Goal: Task Accomplishment & Management: Complete application form

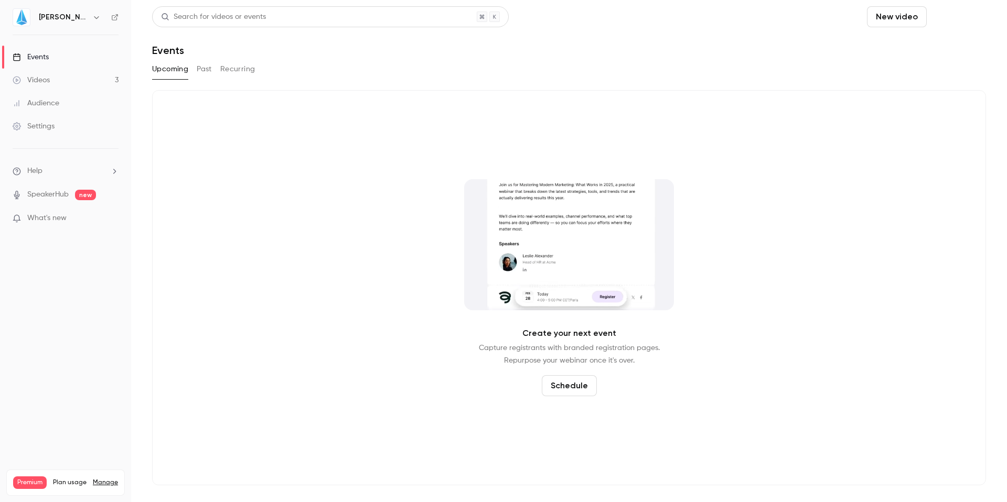
click at [967, 18] on button "Schedule" at bounding box center [958, 16] width 55 height 21
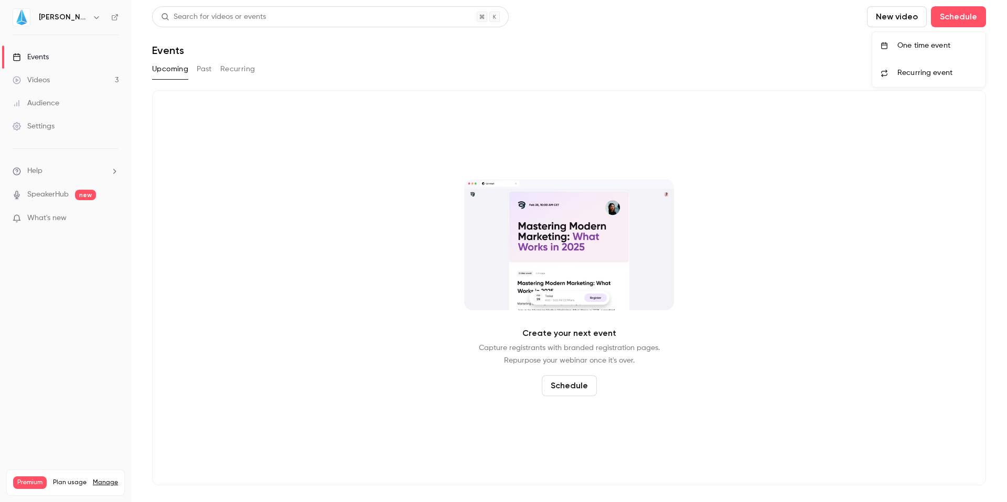
click at [905, 59] on li "Recurring event" at bounding box center [928, 73] width 113 height 28
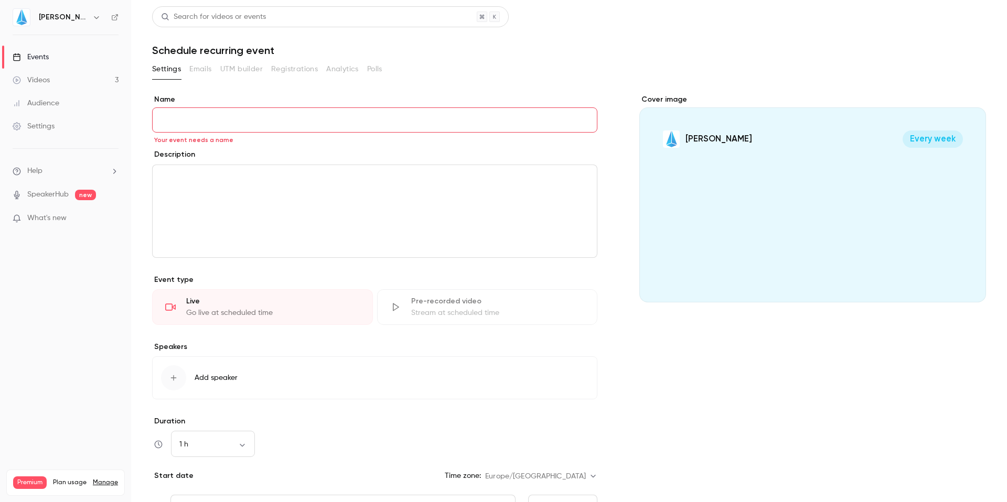
click at [274, 126] on input "Name" at bounding box center [374, 119] width 445 height 25
paste input "**********"
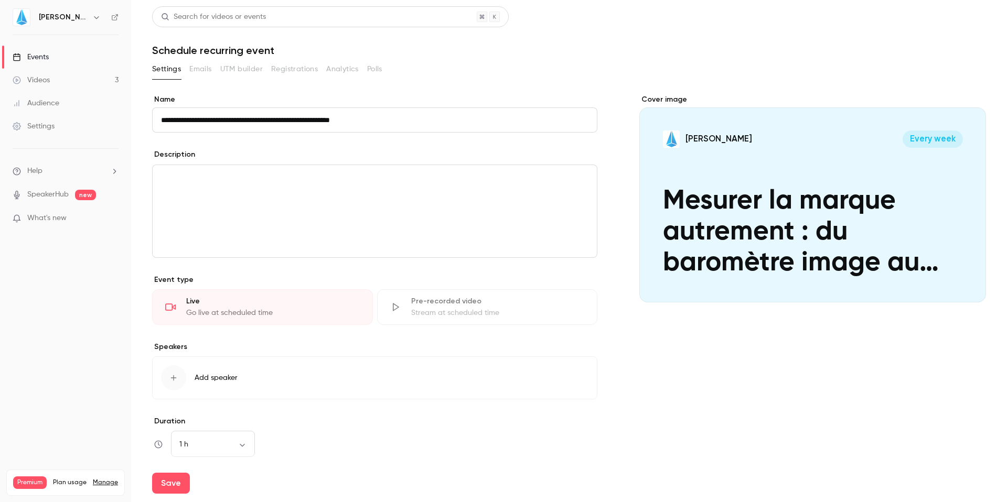
type input "**********"
click at [276, 180] on p "editor" at bounding box center [374, 177] width 427 height 13
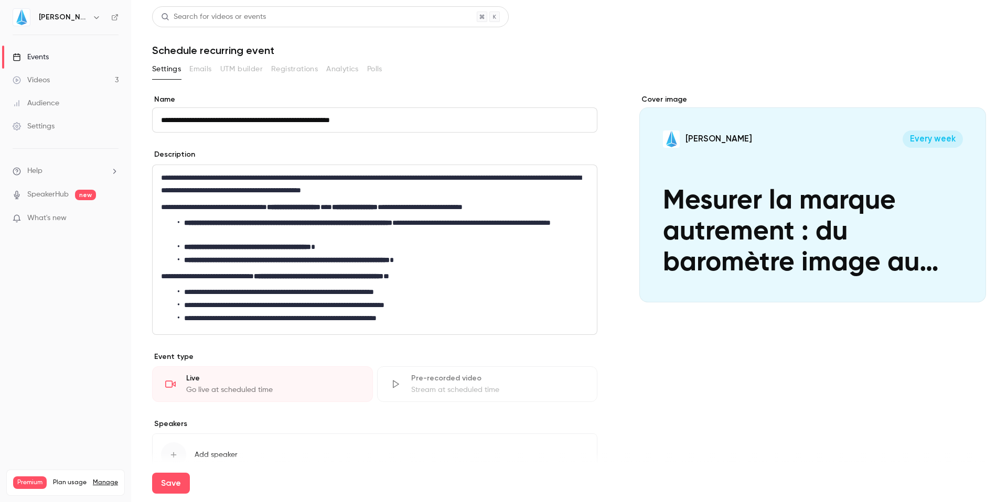
click at [459, 313] on li "**********" at bounding box center [381, 318] width 406 height 11
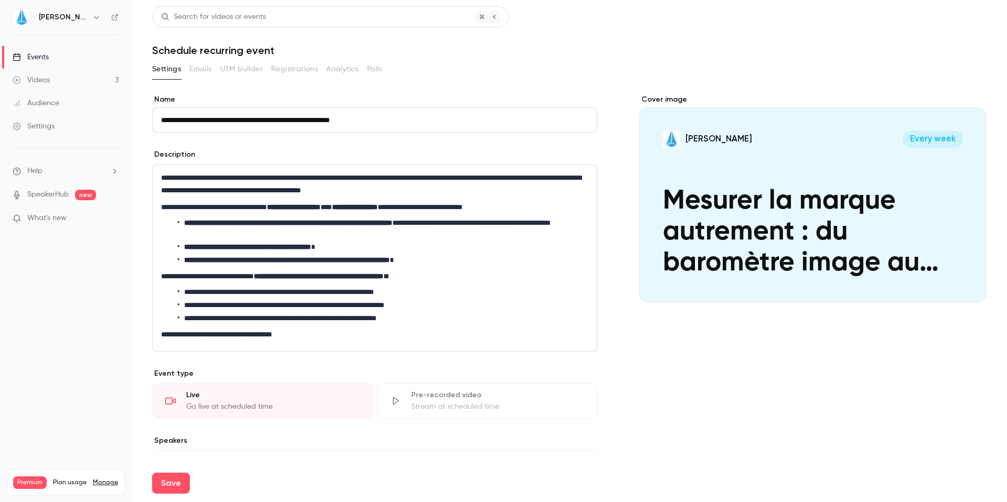
click at [289, 306] on li "**********" at bounding box center [381, 305] width 406 height 11
drag, startPoint x: 298, startPoint y: 305, endPoint x: 220, endPoint y: 303, distance: 78.7
click at [220, 303] on li "**********" at bounding box center [381, 305] width 406 height 11
click at [385, 310] on li "**********" at bounding box center [381, 305] width 406 height 11
click at [699, 77] on div "Settings Emails UTM builder Registrations Analytics Polls" at bounding box center [569, 69] width 834 height 17
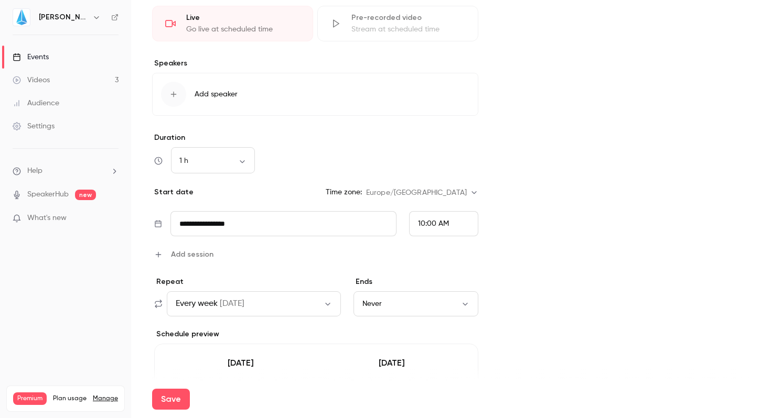
scroll to position [404, 0]
click at [271, 224] on input "**********" at bounding box center [283, 222] width 226 height 25
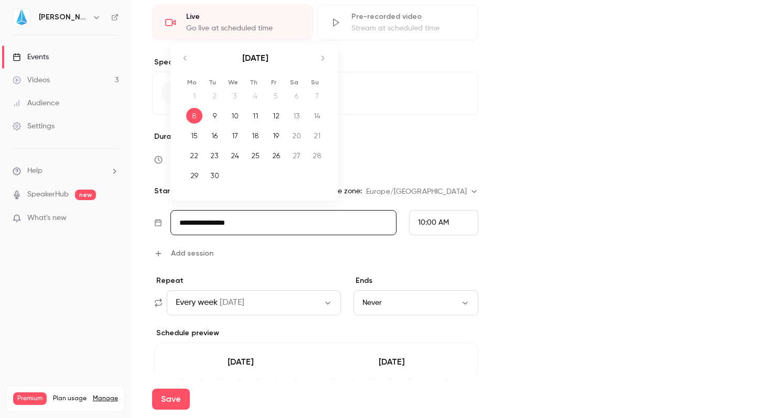
click at [324, 56] on icon "Move forward to switch to the next month." at bounding box center [322, 58] width 13 height 13
click at [255, 98] on div "2" at bounding box center [255, 96] width 16 height 16
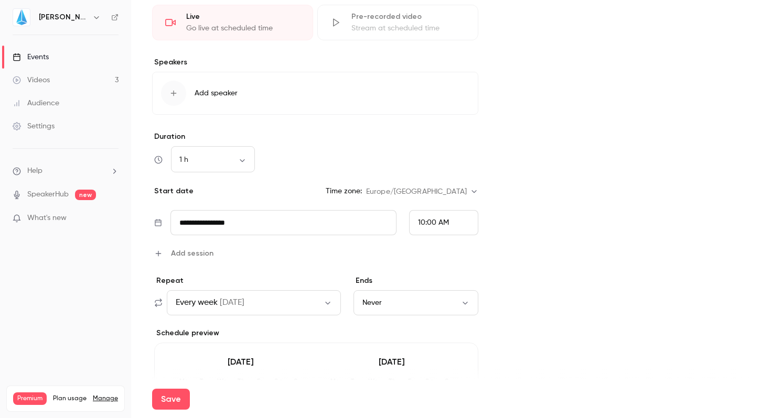
click at [445, 223] on span "10:00 AM" at bounding box center [433, 222] width 31 height 7
click at [433, 151] on span "11:30 AM" at bounding box center [432, 152] width 28 height 7
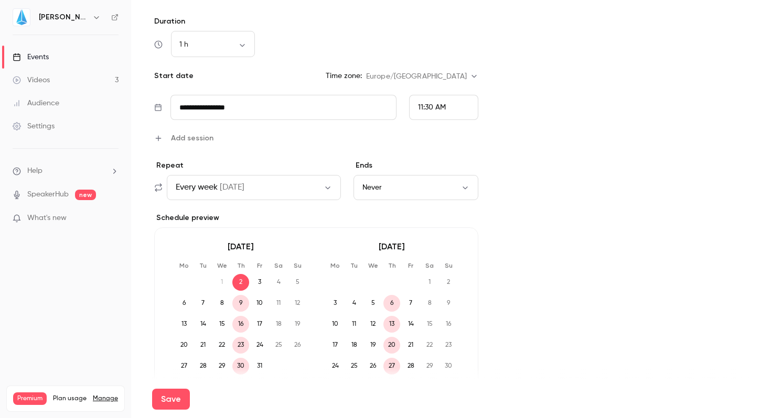
scroll to position [516, 0]
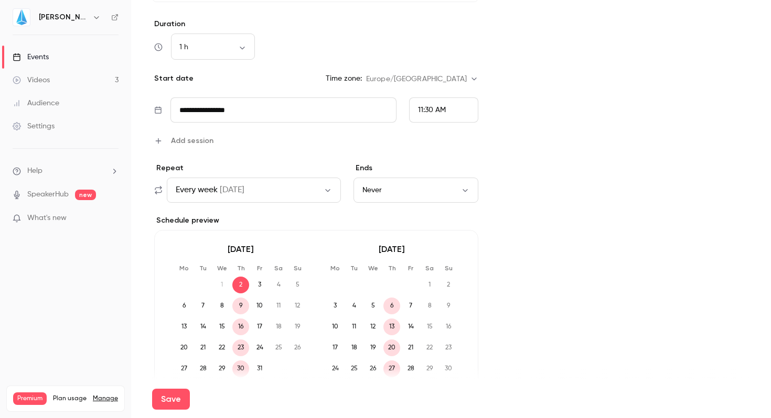
click at [311, 191] on button "Every week [DATE]" at bounding box center [254, 190] width 174 height 25
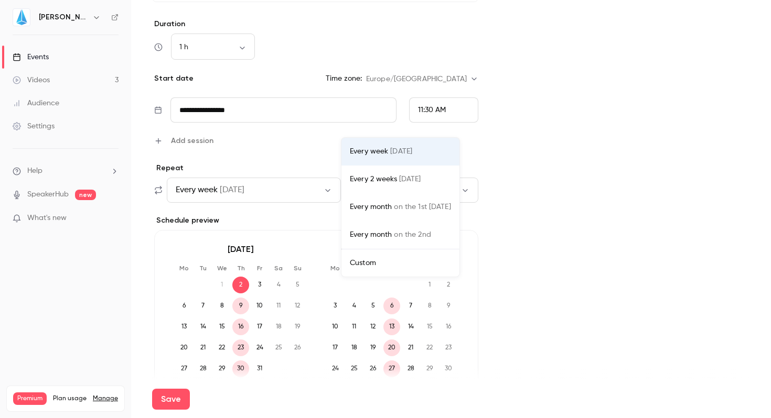
click at [312, 165] on div at bounding box center [385, 209] width 771 height 418
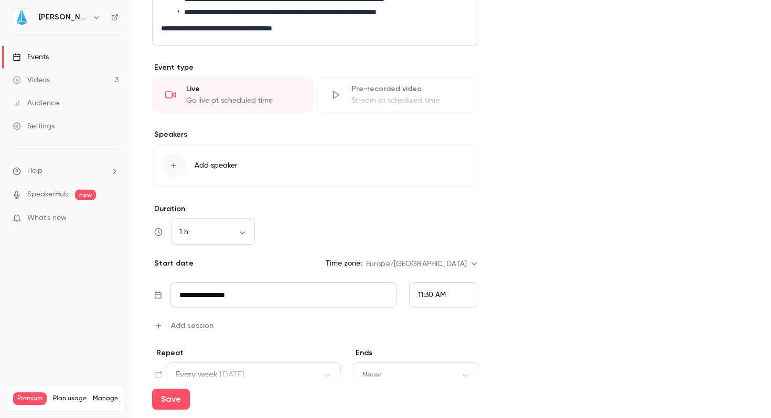
scroll to position [331, 0]
click at [179, 160] on div "button" at bounding box center [173, 166] width 25 height 25
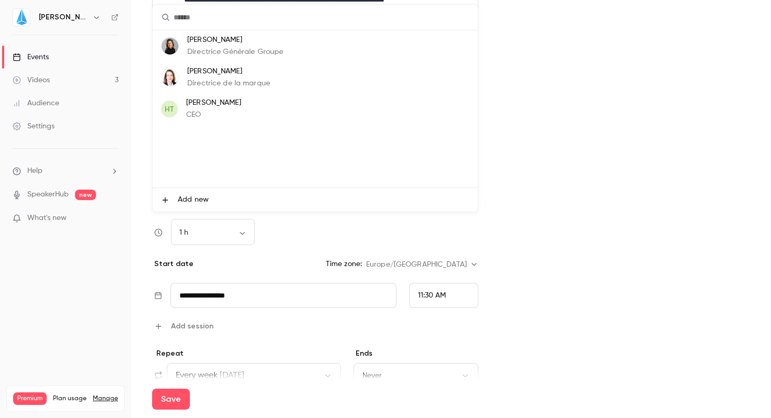
click at [206, 52] on p "Directrice Générale Groupe" at bounding box center [235, 52] width 96 height 11
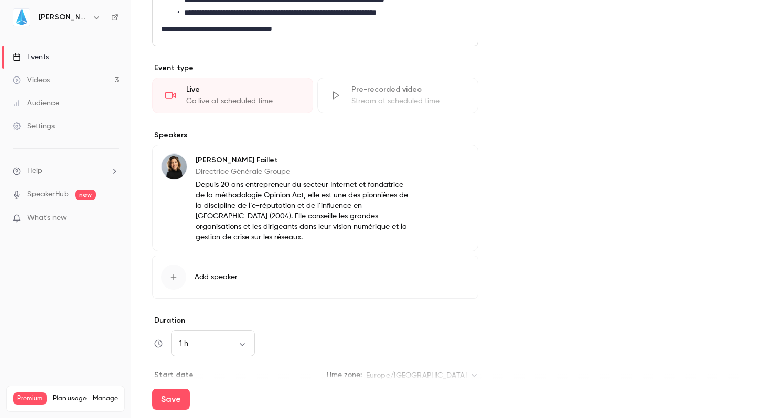
click at [176, 273] on icon "button" at bounding box center [173, 277] width 8 height 8
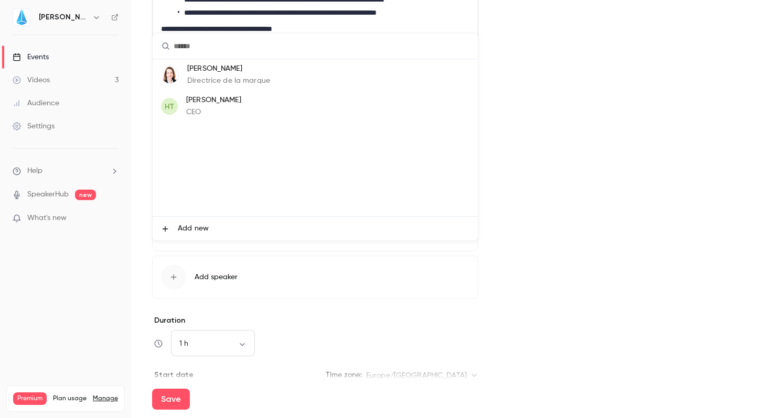
click at [232, 262] on div at bounding box center [385, 209] width 771 height 418
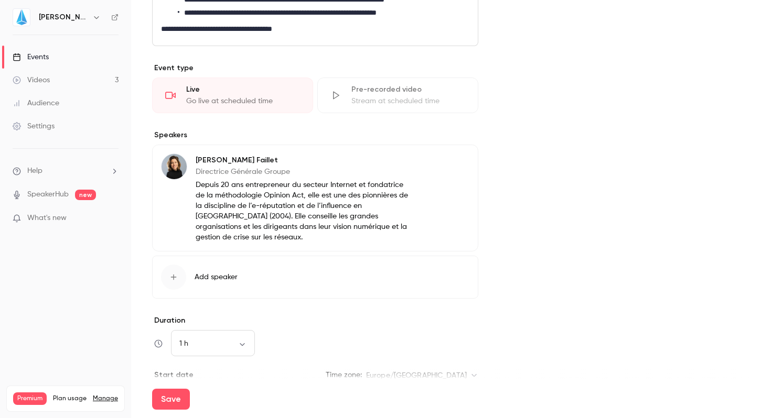
click at [238, 179] on div "[PERSON_NAME] Directrice Générale Groupe Depuis 20 ans entrepreneur du secteur …" at bounding box center [303, 198] width 214 height 89
click at [446, 155] on button "Edit" at bounding box center [450, 162] width 38 height 17
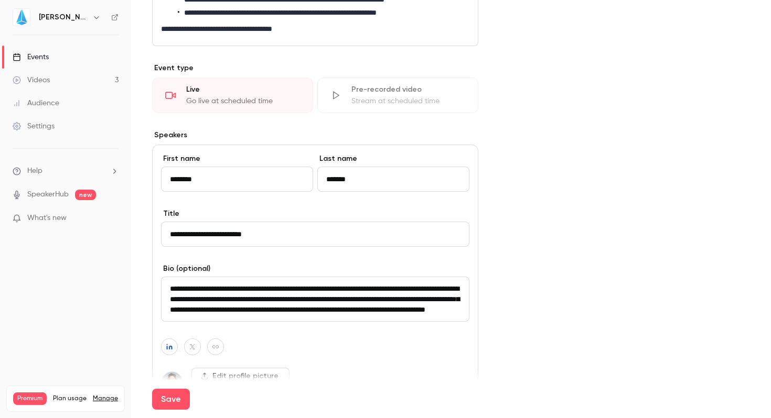
click at [318, 314] on textarea "**********" at bounding box center [315, 299] width 308 height 45
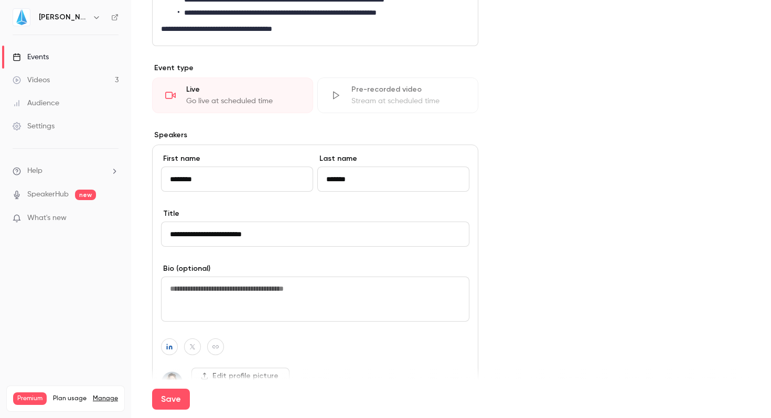
click at [565, 283] on div "Cover image [PERSON_NAME] Every week Mesurer la marque autrement : du baromètre…" at bounding box center [624, 337] width 251 height 1146
click at [306, 244] on input "**********" at bounding box center [315, 234] width 308 height 25
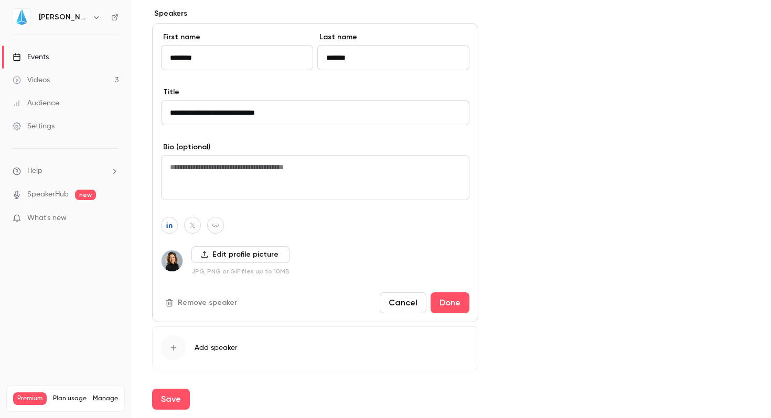
scroll to position [460, 0]
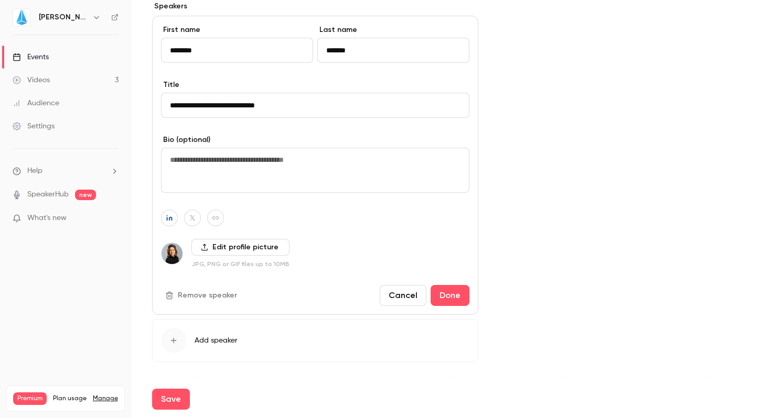
type input "**********"
click at [168, 403] on button "Save" at bounding box center [171, 399] width 38 height 21
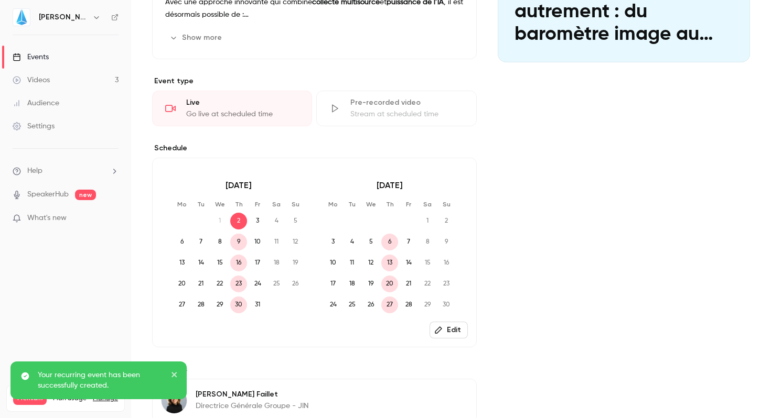
scroll to position [304, 0]
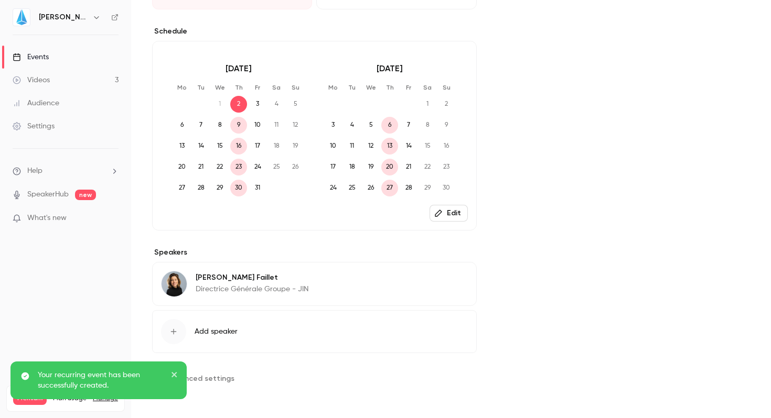
click at [171, 332] on icon "button" at bounding box center [173, 332] width 8 height 8
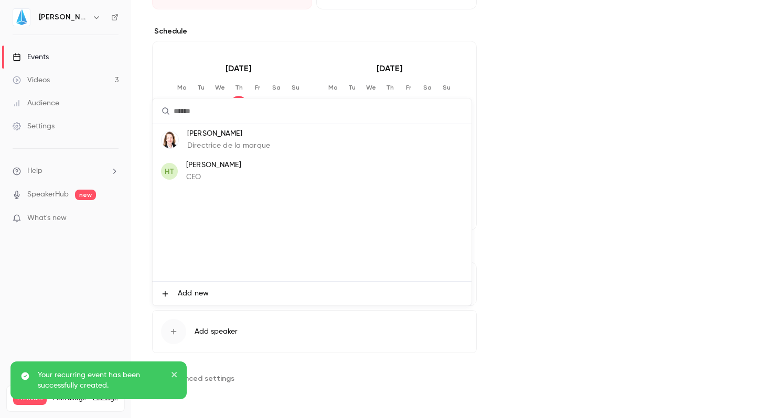
click at [215, 146] on p "Directrice de la marque" at bounding box center [228, 146] width 83 height 11
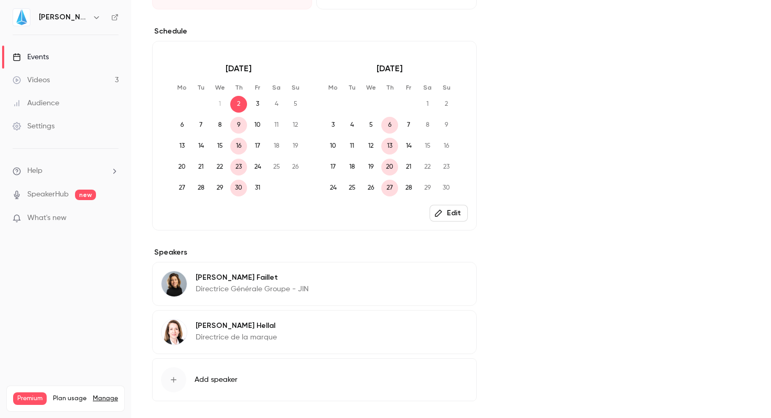
click at [435, 330] on icon "button" at bounding box center [438, 327] width 7 height 7
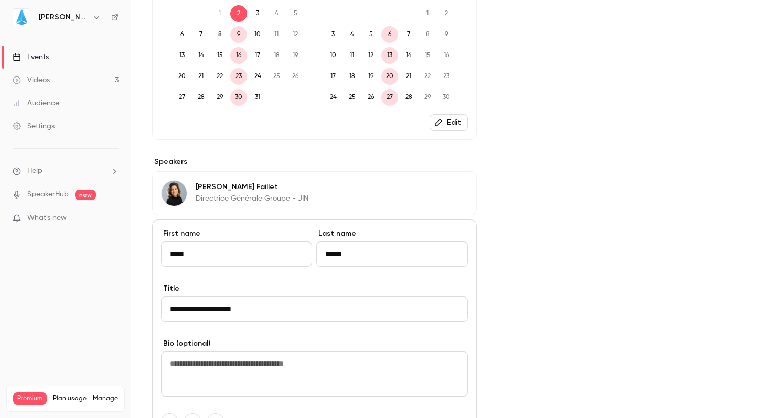
scroll to position [396, 0]
click at [315, 300] on input "**********" at bounding box center [314, 308] width 307 height 25
click at [313, 306] on input "**********" at bounding box center [314, 308] width 307 height 25
type input "**********"
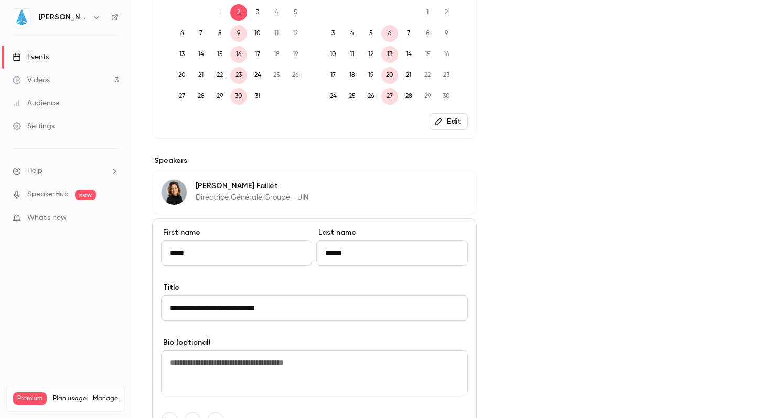
click at [510, 306] on div "Cover image [PERSON_NAME] Every week Mesurer la marque autrement : du baromètre…" at bounding box center [624, 151] width 252 height 904
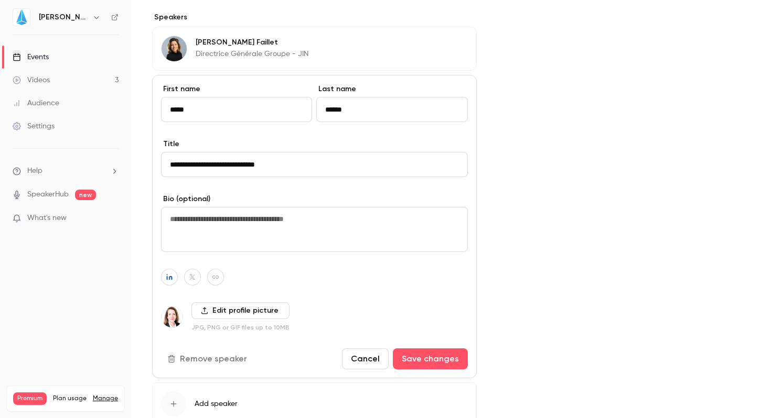
scroll to position [540, 0]
click at [209, 309] on label "Edit profile picture" at bounding box center [240, 310] width 98 height 17
click at [0, 0] on input "Edit profile picture" at bounding box center [0, 0] width 0 height 0
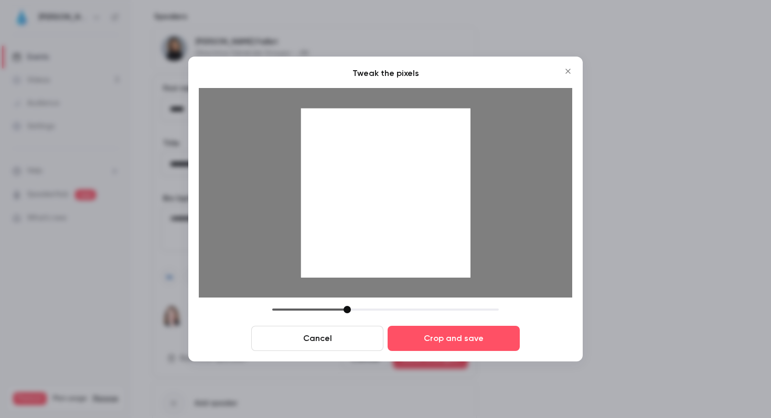
drag, startPoint x: 378, startPoint y: 244, endPoint x: 379, endPoint y: 265, distance: 21.5
click at [379, 265] on div at bounding box center [385, 193] width 169 height 169
click at [348, 312] on div at bounding box center [346, 309] width 7 height 7
click at [421, 274] on div at bounding box center [385, 193] width 373 height 210
click at [461, 338] on button "Crop and save" at bounding box center [453, 338] width 132 height 25
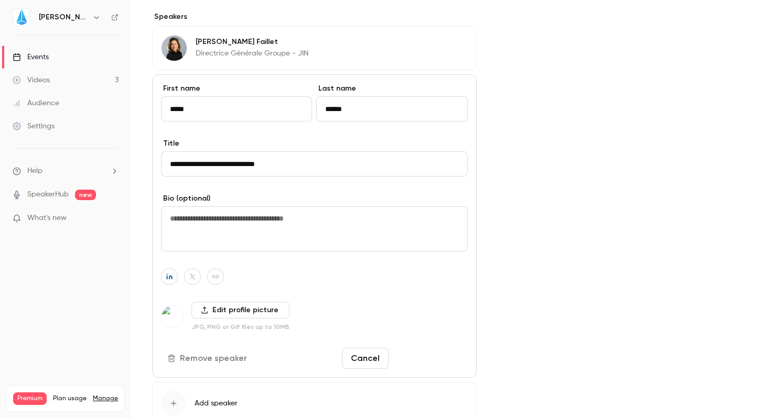
click at [436, 359] on button "Save changes" at bounding box center [430, 358] width 75 height 21
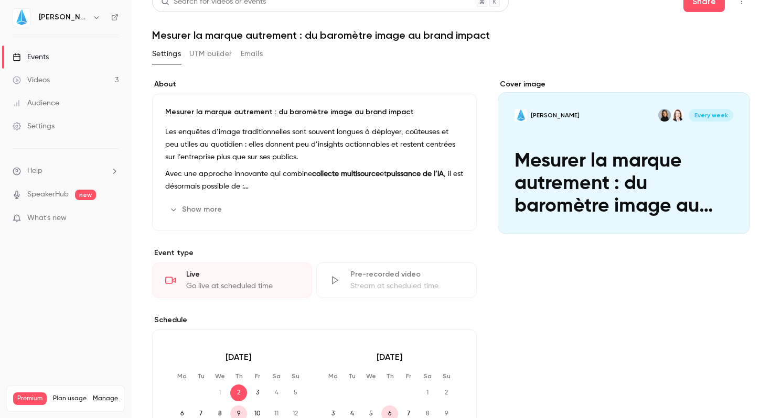
scroll to position [17, 0]
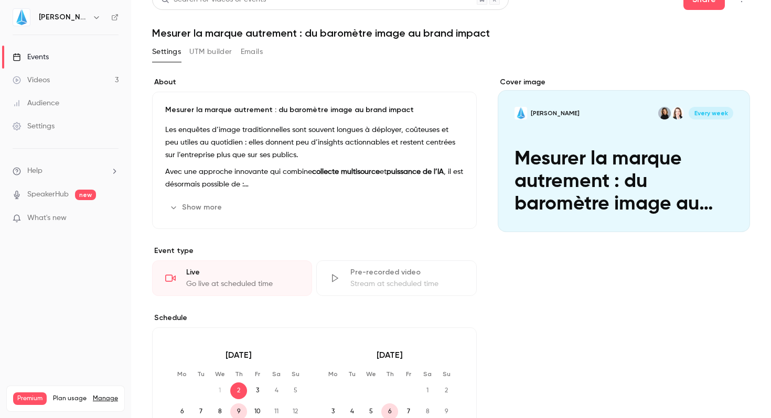
click at [185, 202] on button "Show more" at bounding box center [196, 207] width 63 height 17
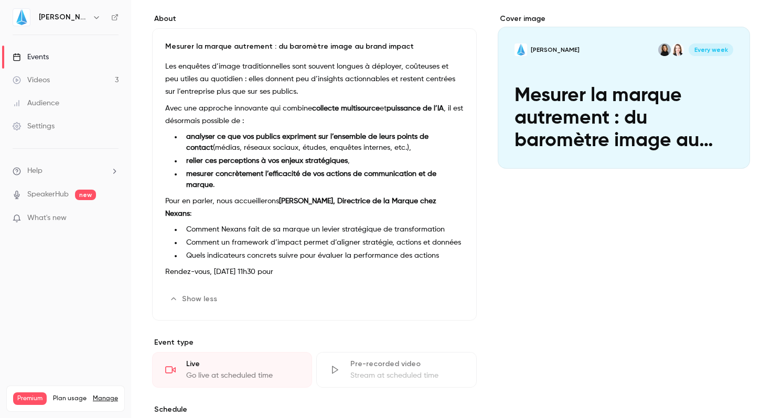
scroll to position [82, 0]
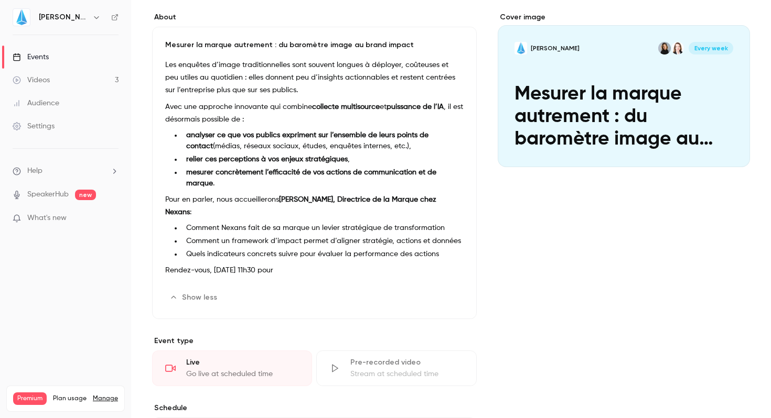
click at [317, 264] on p "Rendez-vous, [DATE] 11h30 pour" at bounding box center [314, 270] width 298 height 13
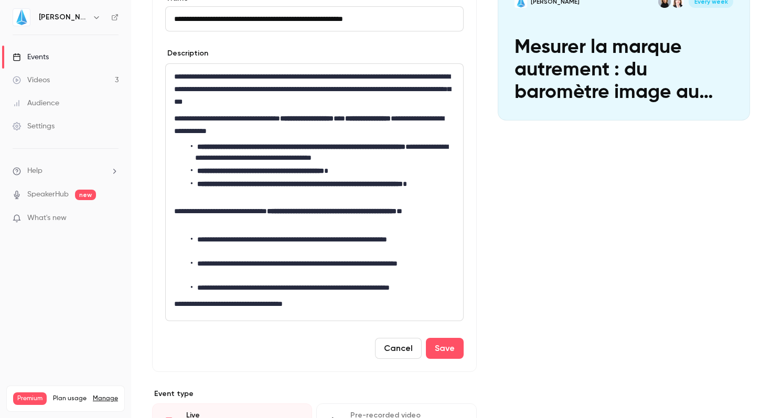
scroll to position [144, 0]
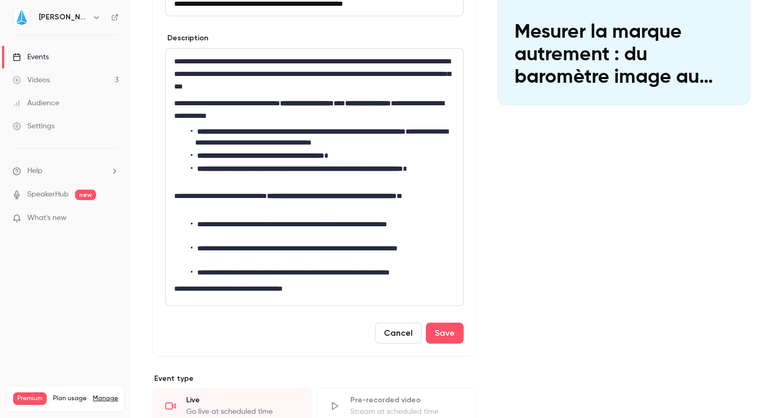
click at [336, 289] on p "**********" at bounding box center [312, 289] width 276 height 13
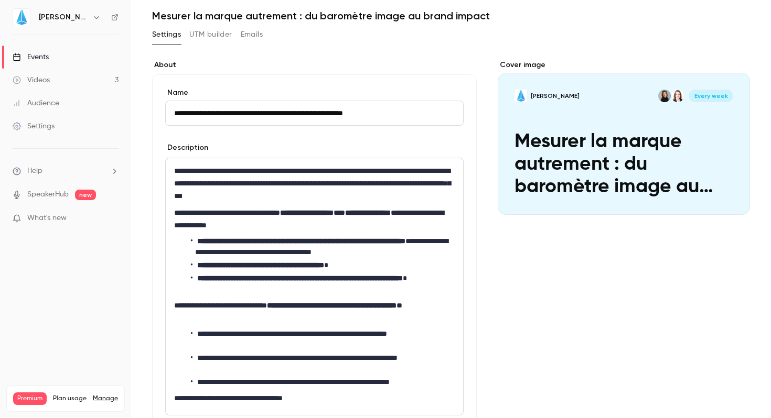
scroll to position [34, 0]
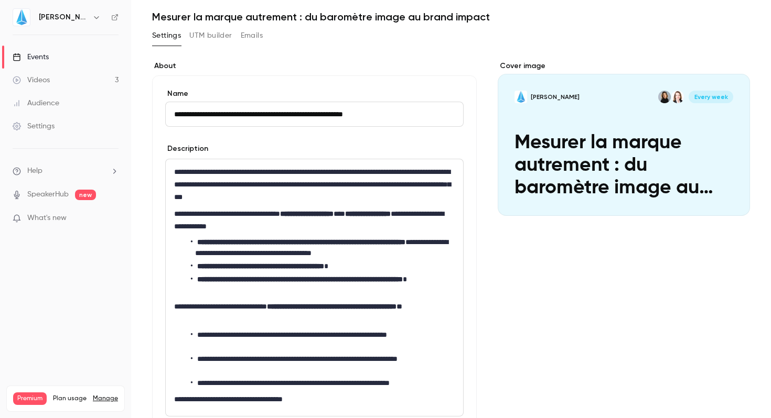
click at [242, 35] on button "Emails" at bounding box center [252, 35] width 22 height 17
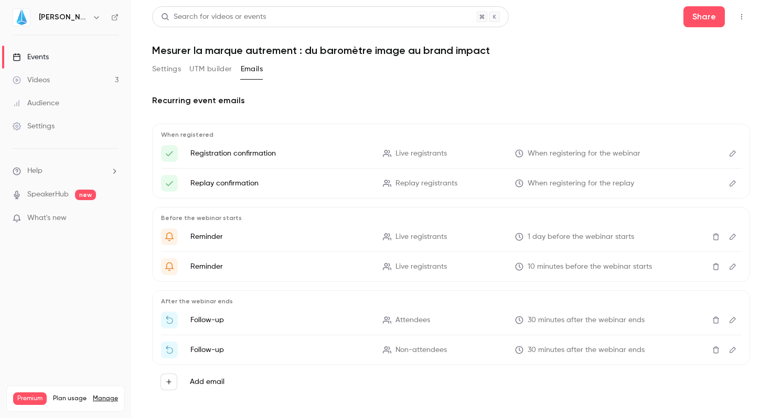
click at [209, 70] on button "UTM builder" at bounding box center [210, 69] width 42 height 17
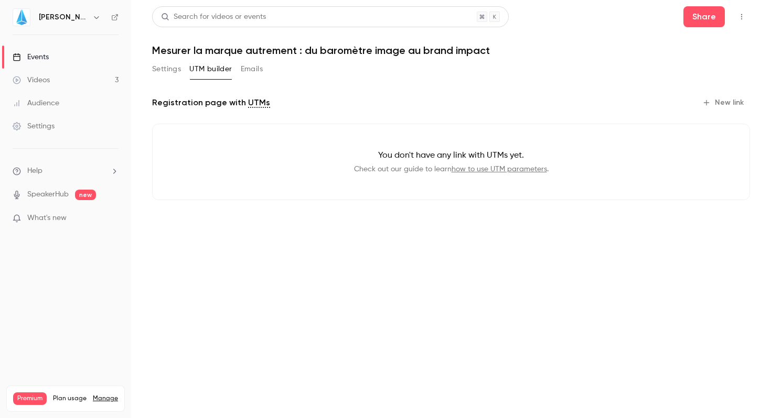
click at [163, 68] on button "Settings" at bounding box center [166, 69] width 29 height 17
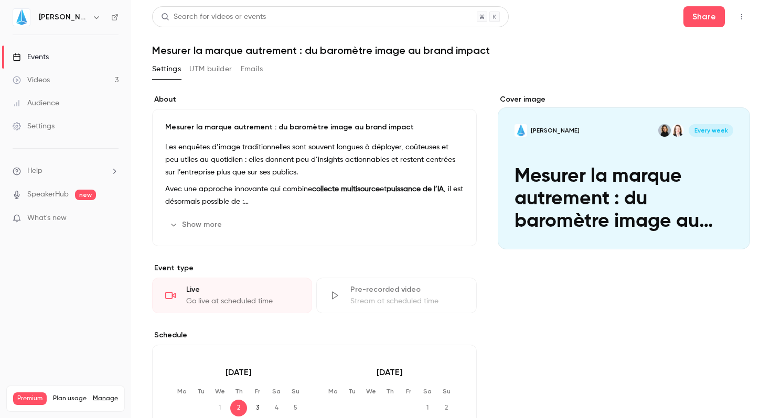
click at [379, 197] on p "Avec une approche innovante qui combine collecte multisource et puissance de l’…" at bounding box center [314, 195] width 298 height 25
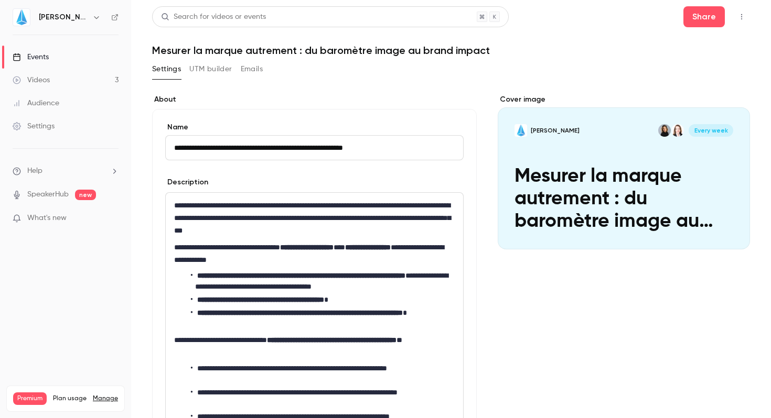
scroll to position [26, 0]
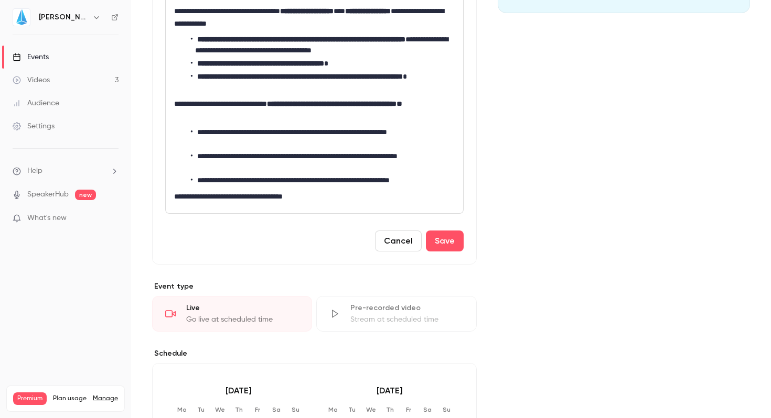
click at [357, 180] on li "**********" at bounding box center [320, 180] width 259 height 11
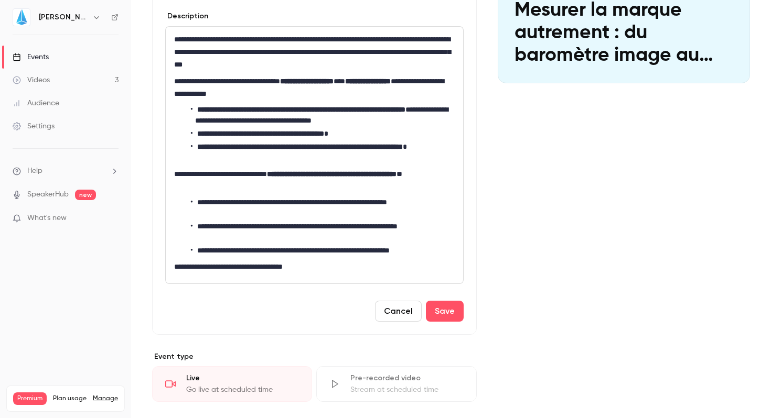
scroll to position [170, 0]
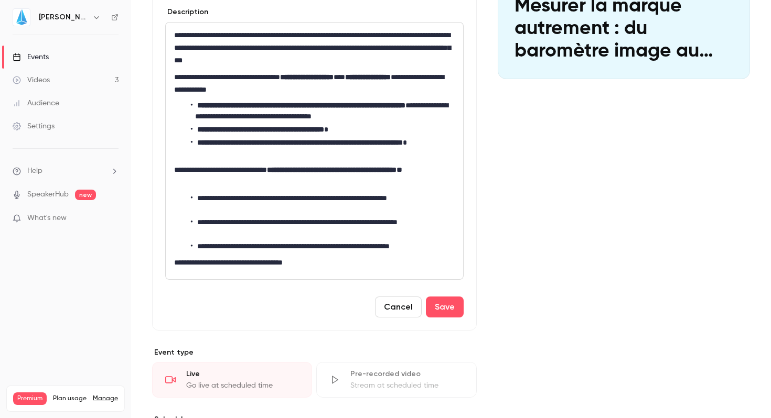
click at [324, 265] on p "**********" at bounding box center [312, 262] width 276 height 13
click at [223, 260] on p "**********" at bounding box center [312, 262] width 276 height 13
click at [342, 261] on p "**********" at bounding box center [312, 262] width 276 height 13
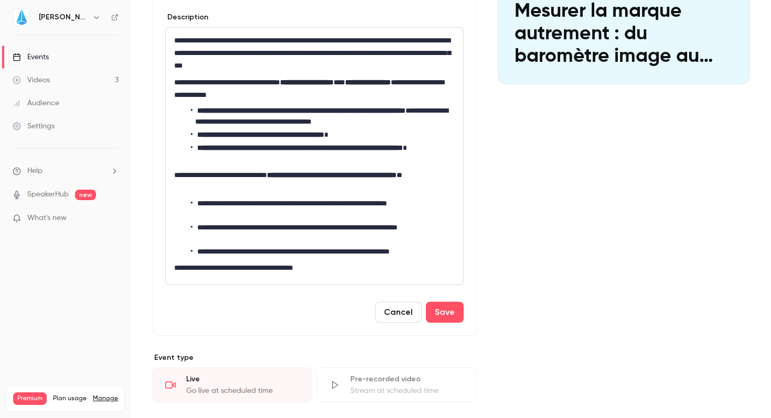
scroll to position [166, 0]
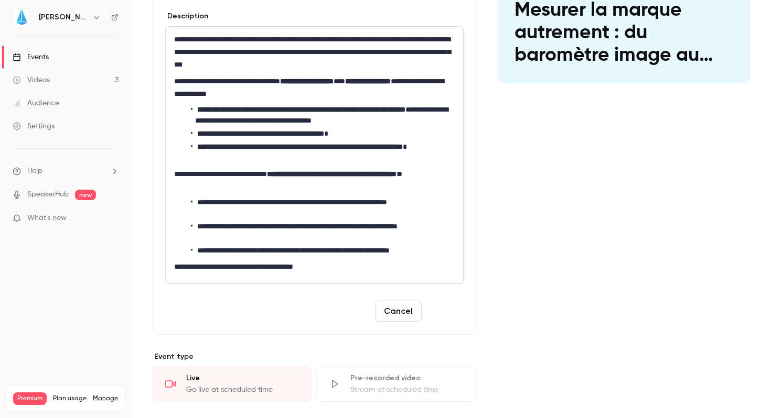
click at [432, 305] on button "Save" at bounding box center [445, 311] width 38 height 21
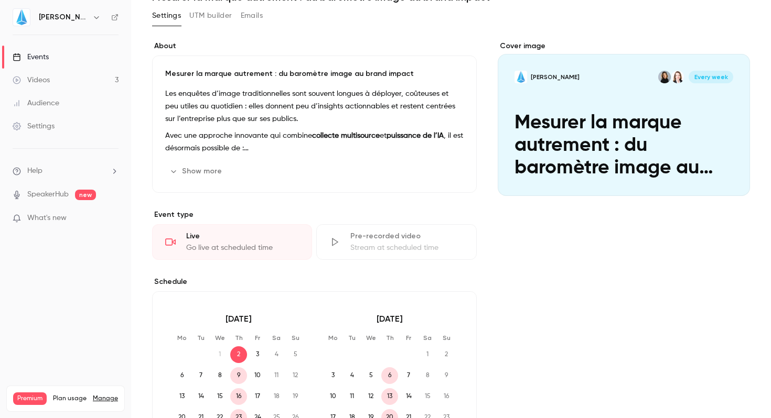
scroll to position [0, 0]
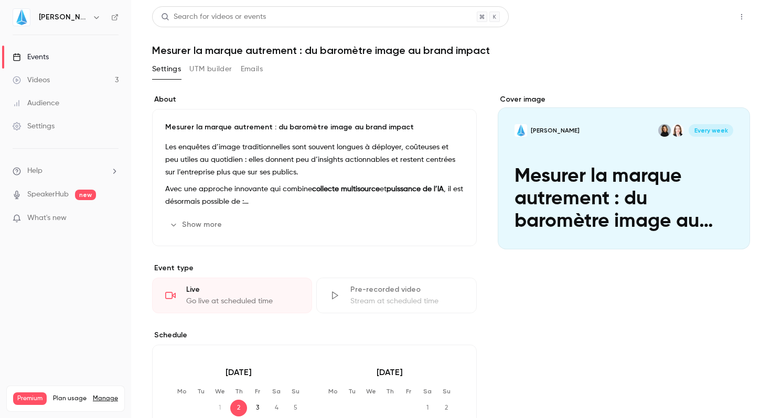
click at [708, 26] on button "Share" at bounding box center [703, 16] width 41 height 21
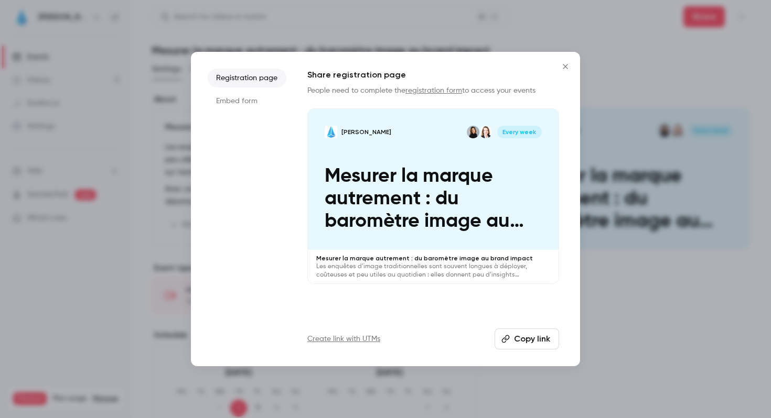
click at [562, 64] on icon "Close" at bounding box center [565, 66] width 13 height 8
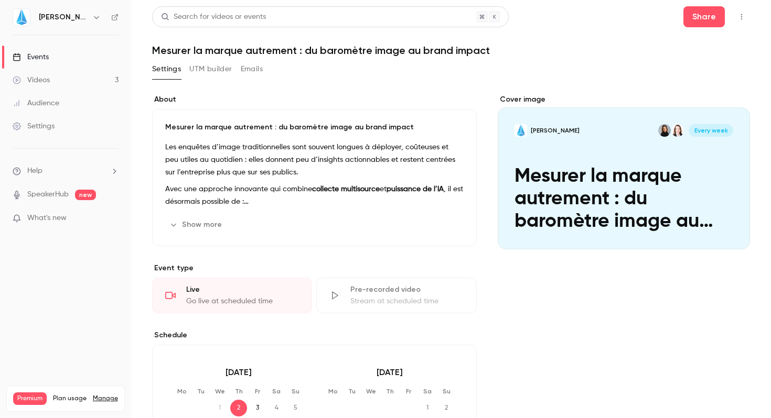
click at [613, 158] on div "Cover image" at bounding box center [624, 171] width 252 height 155
click at [0, 0] on input "[PERSON_NAME] Every week Mesurer la marque autrement : du baromètre image au br…" at bounding box center [0, 0] width 0 height 0
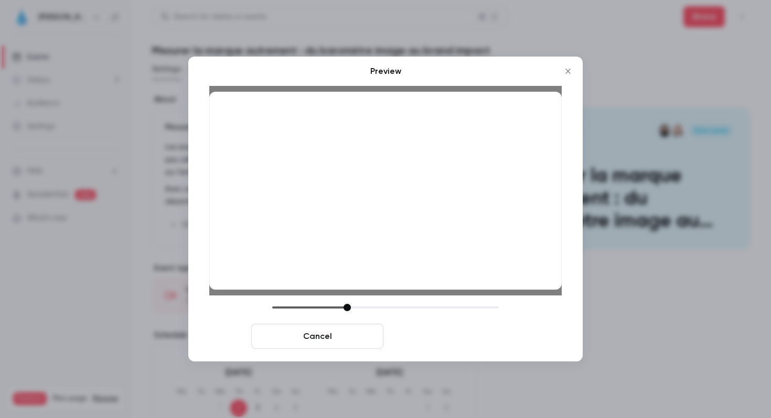
click at [473, 347] on button "Save cover" at bounding box center [453, 336] width 132 height 25
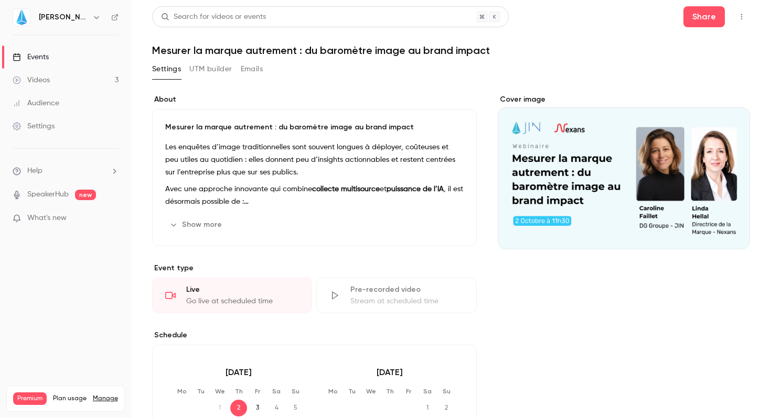
click at [637, 191] on div "Cover image" at bounding box center [624, 171] width 252 height 155
click at [0, 0] on input "Cover image" at bounding box center [0, 0] width 0 height 0
click at [684, 321] on div "Cover image" at bounding box center [624, 416] width 252 height 645
click at [693, 21] on button "Share" at bounding box center [703, 16] width 41 height 21
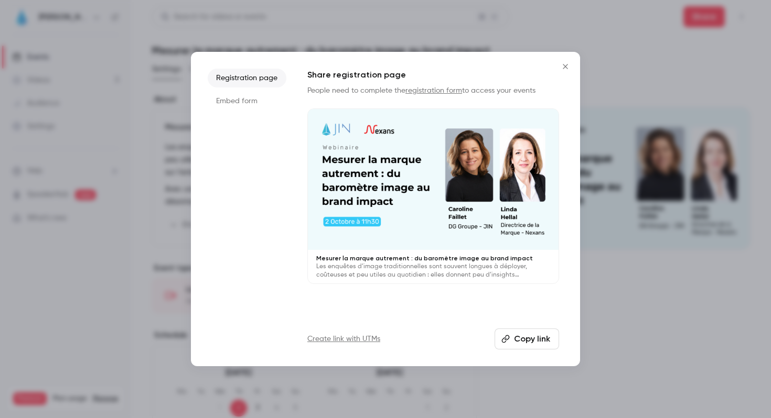
click at [229, 95] on li "Embed form" at bounding box center [247, 101] width 79 height 19
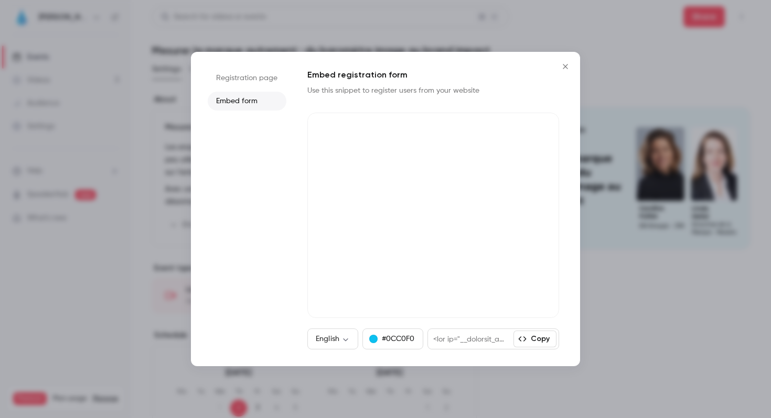
click at [248, 81] on li "Registration page" at bounding box center [247, 78] width 79 height 19
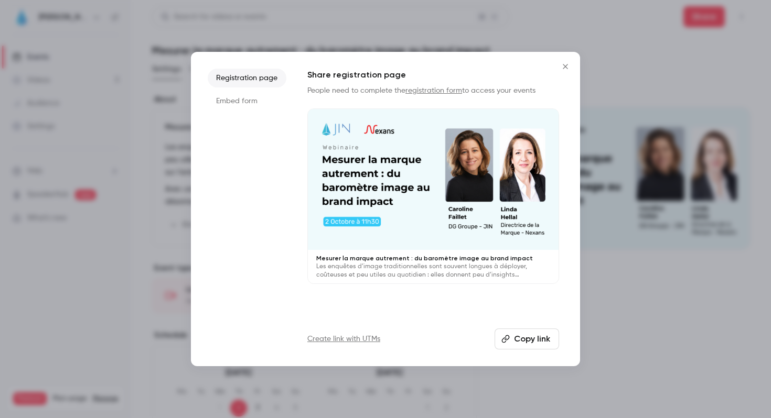
click at [372, 335] on link "Create link with UTMs" at bounding box center [343, 339] width 73 height 10
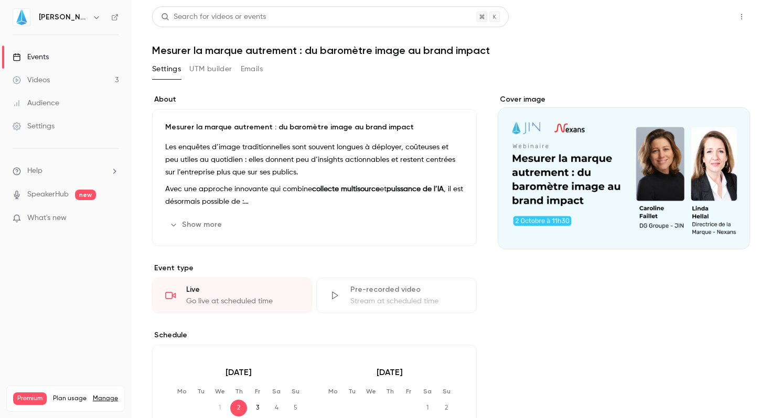
click at [702, 17] on button "Share" at bounding box center [703, 16] width 41 height 21
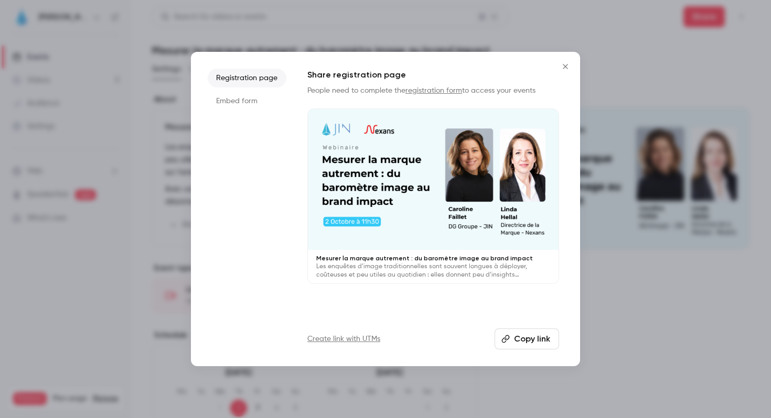
click at [732, 16] on div at bounding box center [385, 209] width 771 height 418
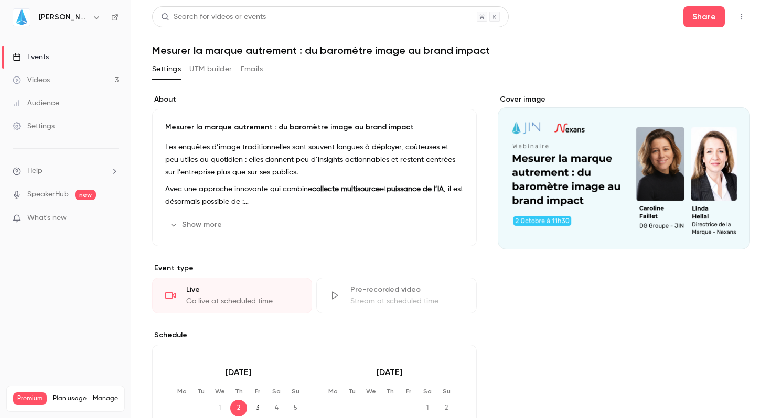
click at [737, 16] on icon "button" at bounding box center [741, 16] width 8 height 7
click at [678, 44] on div "Publish on Channel" at bounding box center [693, 43] width 80 height 10
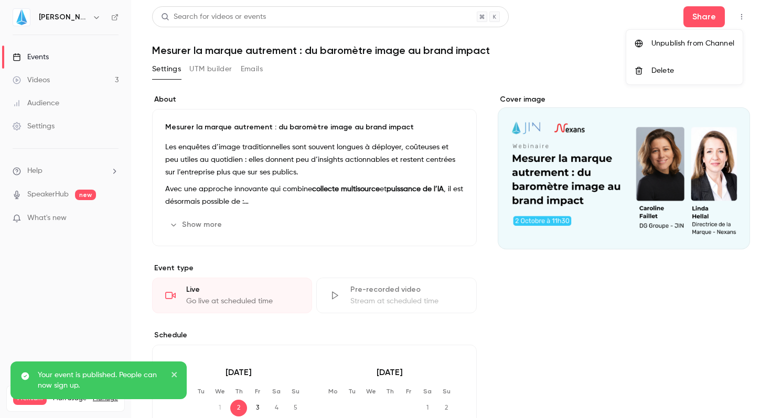
click at [660, 41] on div "Unpublish from Channel" at bounding box center [692, 43] width 83 height 10
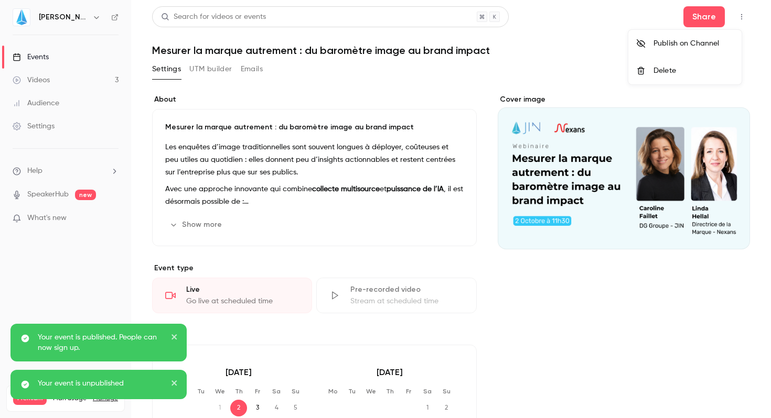
click at [590, 60] on div at bounding box center [385, 209] width 771 height 418
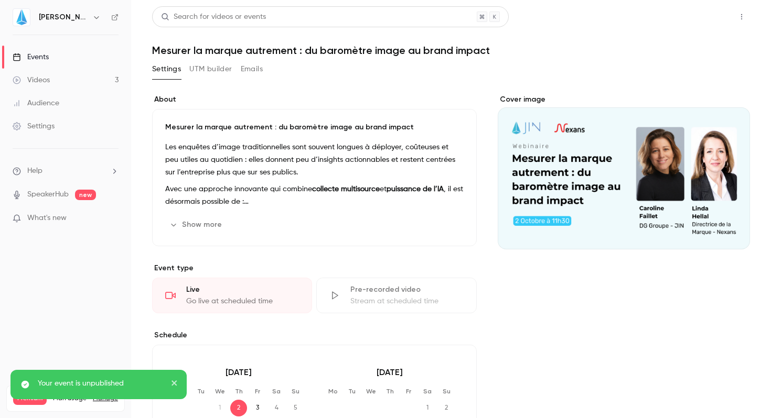
click at [710, 16] on button "Share" at bounding box center [703, 16] width 41 height 21
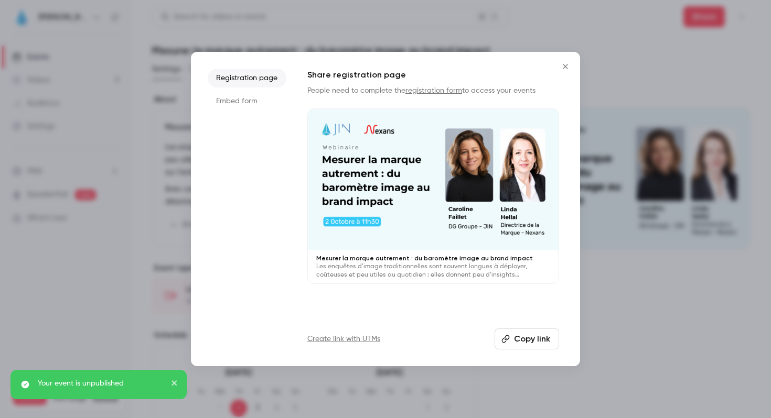
click at [512, 346] on button "Copy link" at bounding box center [526, 339] width 64 height 21
